Goal: Learn about a topic: Learn about a topic

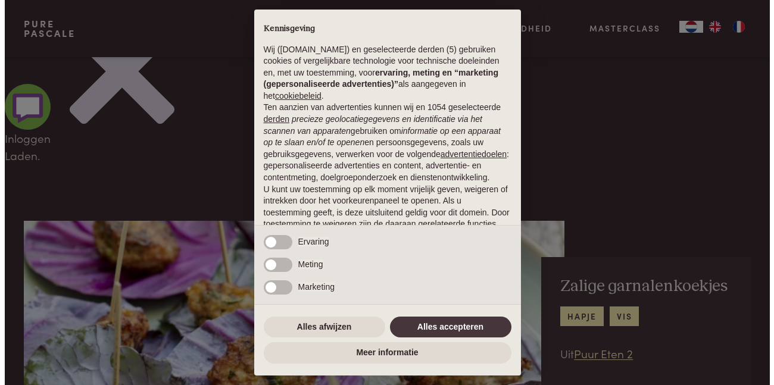
scroll to position [238, 0]
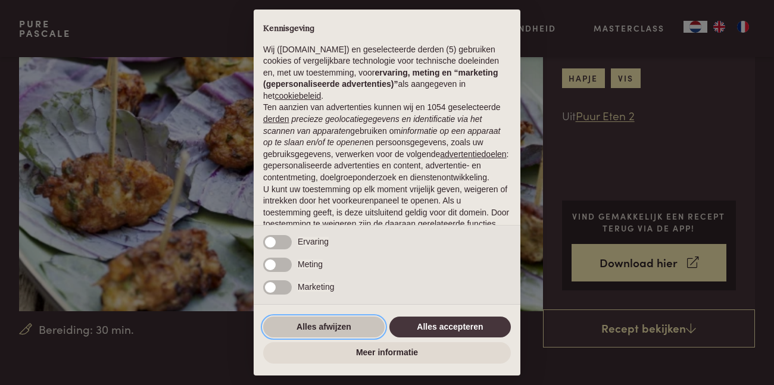
click at [312, 334] on button "Alles afwijzen" at bounding box center [323, 327] width 121 height 21
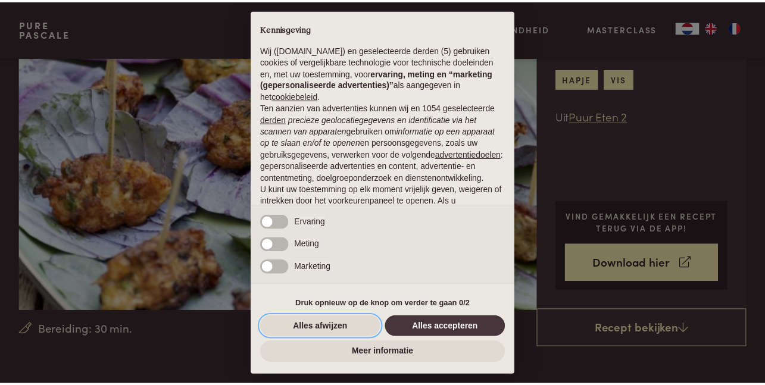
scroll to position [93, 0]
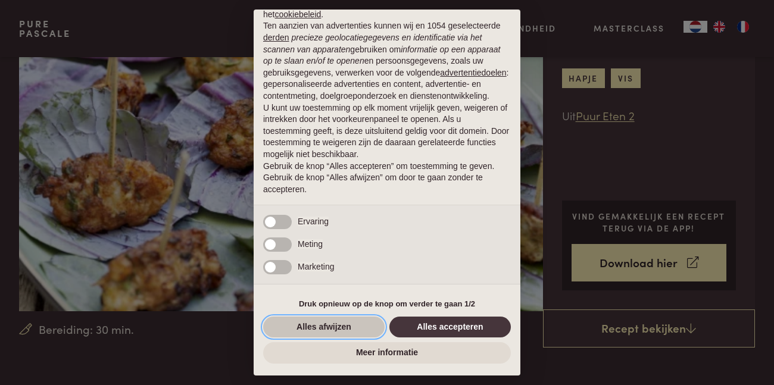
click at [328, 325] on button "Alles afwijzen" at bounding box center [323, 327] width 121 height 21
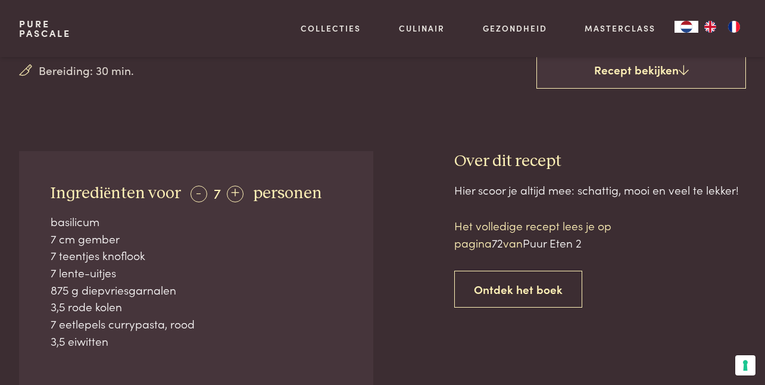
scroll to position [397, 0]
